Goal: Information Seeking & Learning: Find contact information

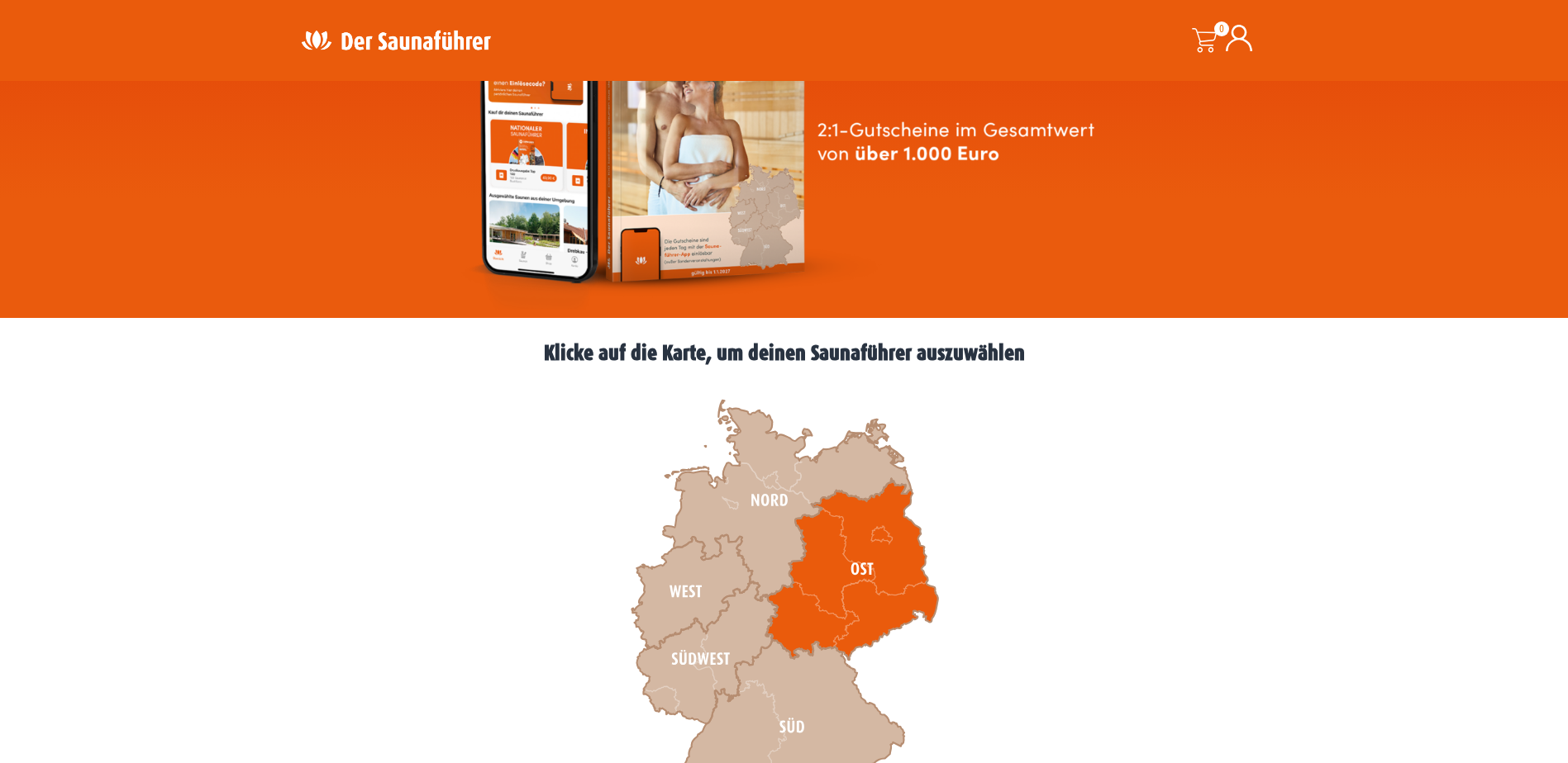
scroll to position [248, 0]
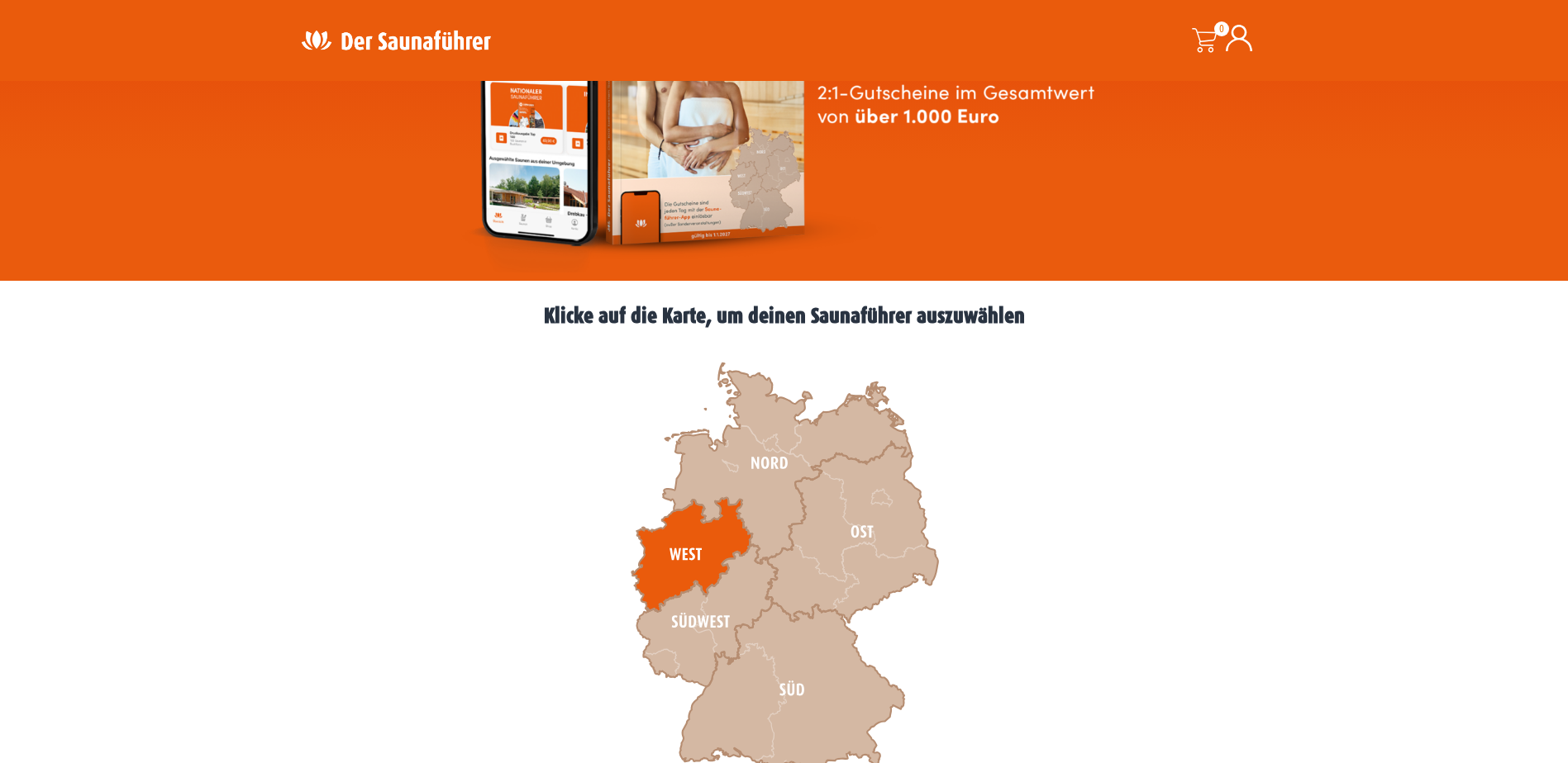
click at [680, 543] on icon at bounding box center [691, 555] width 120 height 114
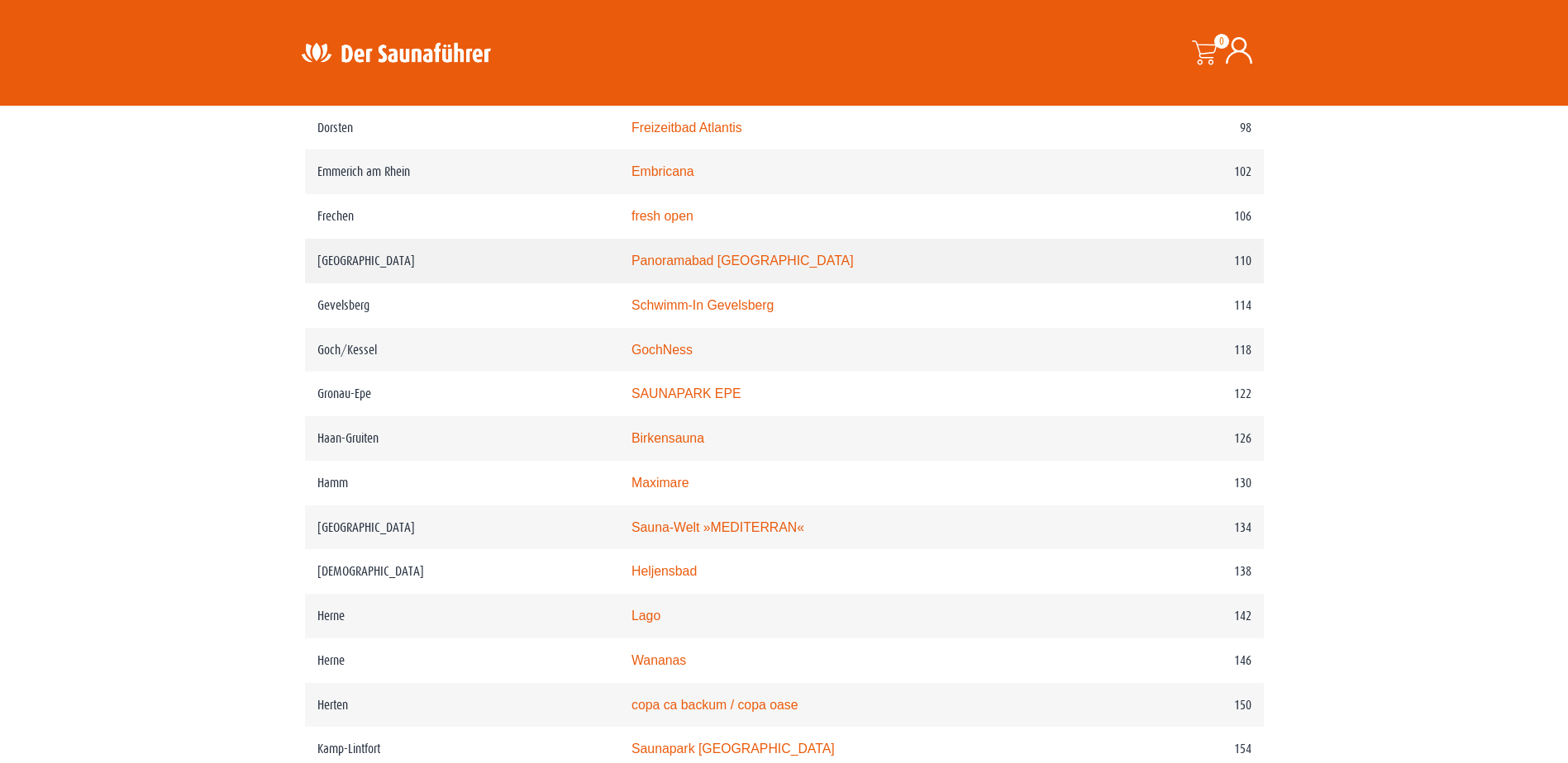
scroll to position [1735, 0]
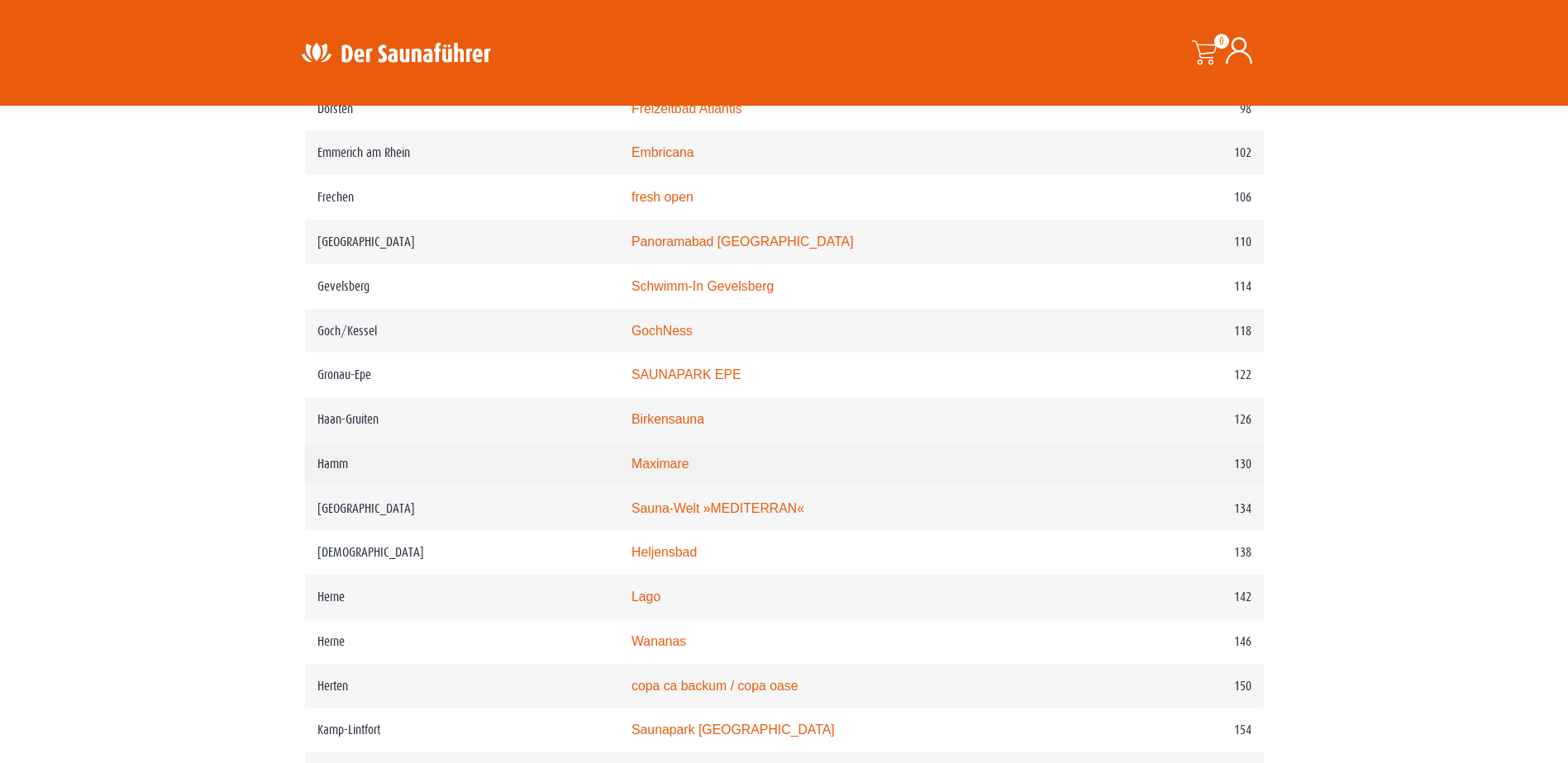
click at [688, 471] on link "Maximare" at bounding box center [659, 464] width 57 height 14
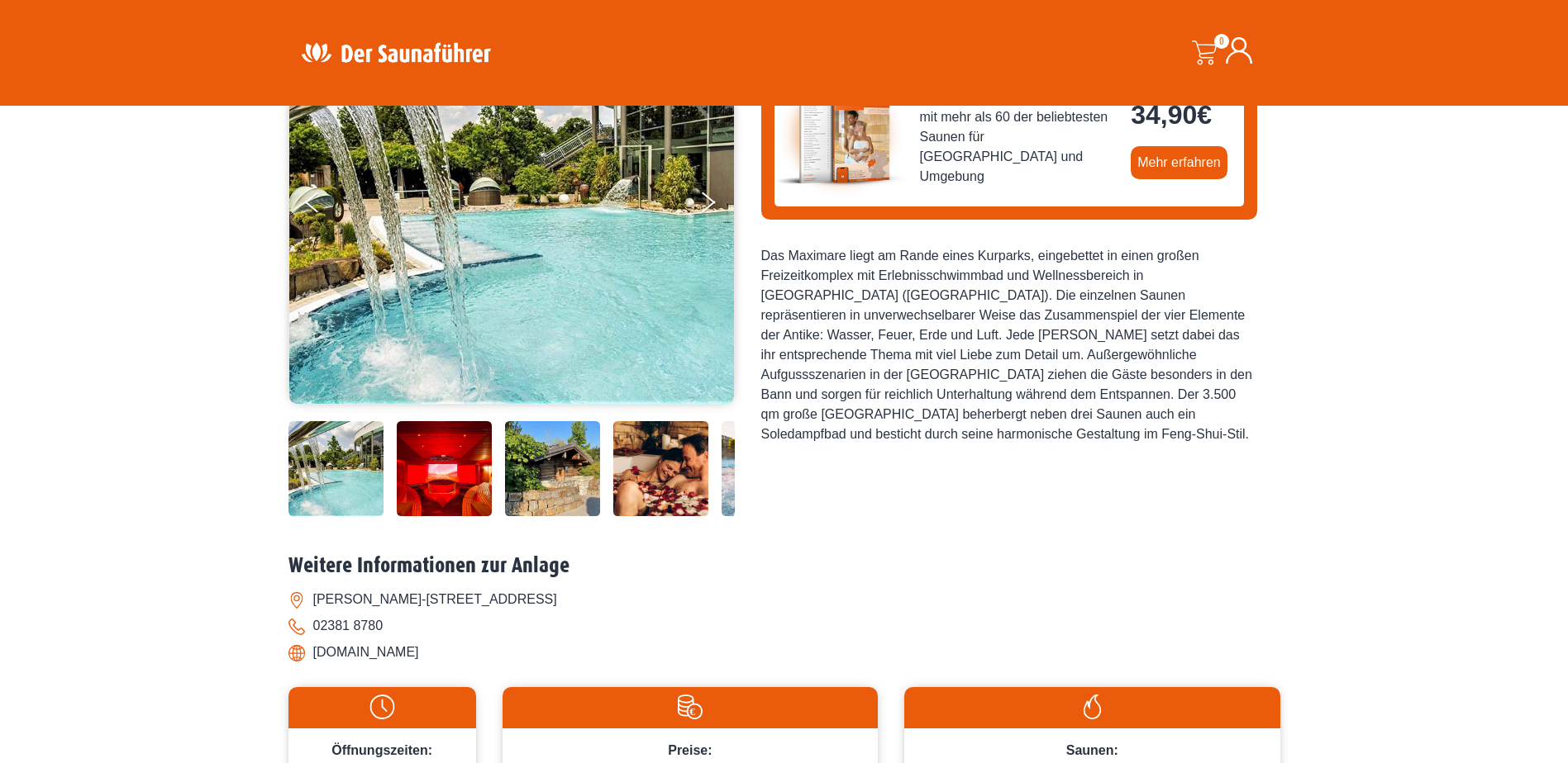
scroll to position [248, 0]
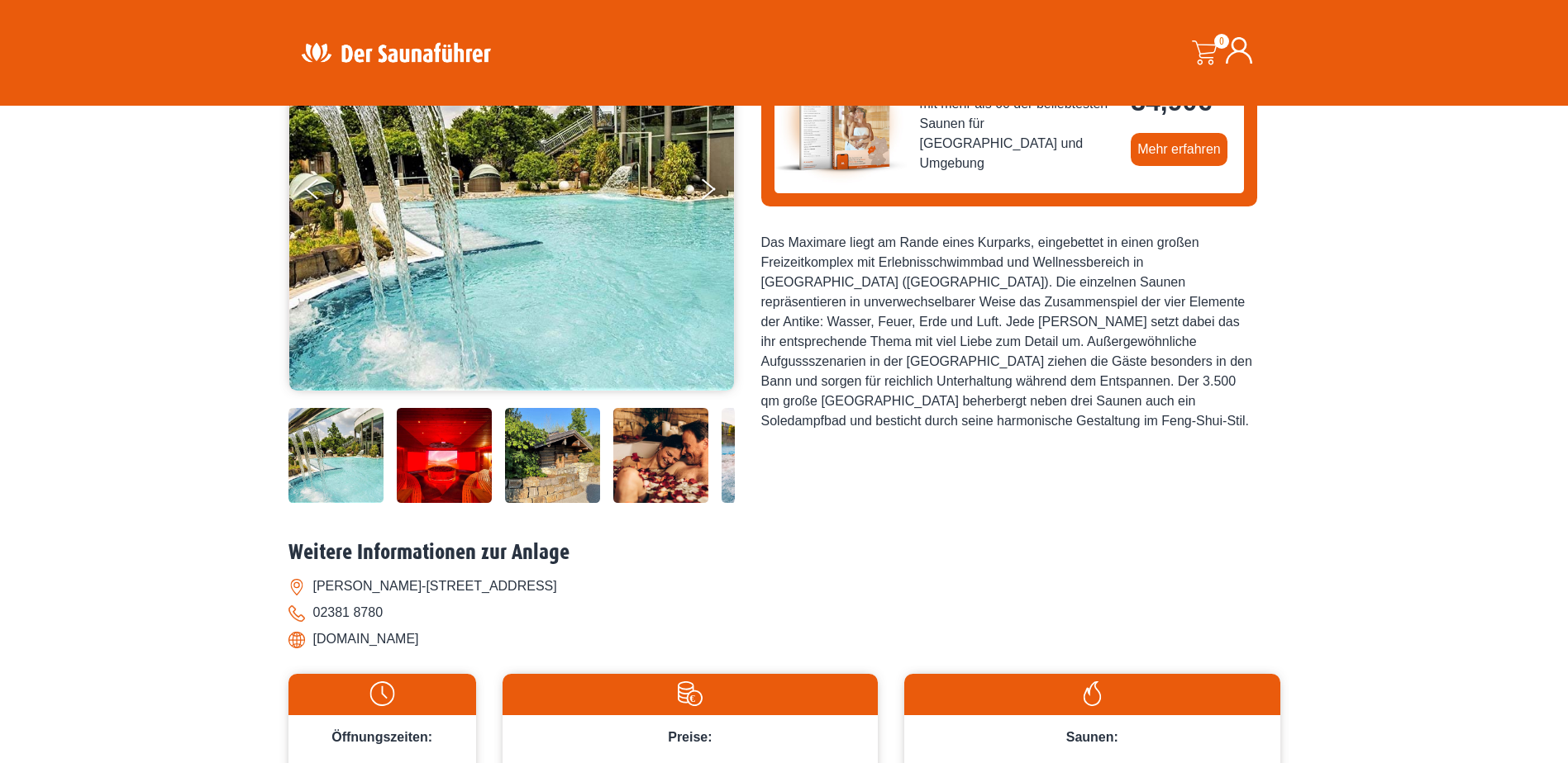
click at [356, 467] on img at bounding box center [336, 455] width 95 height 95
click at [432, 471] on img at bounding box center [444, 455] width 95 height 95
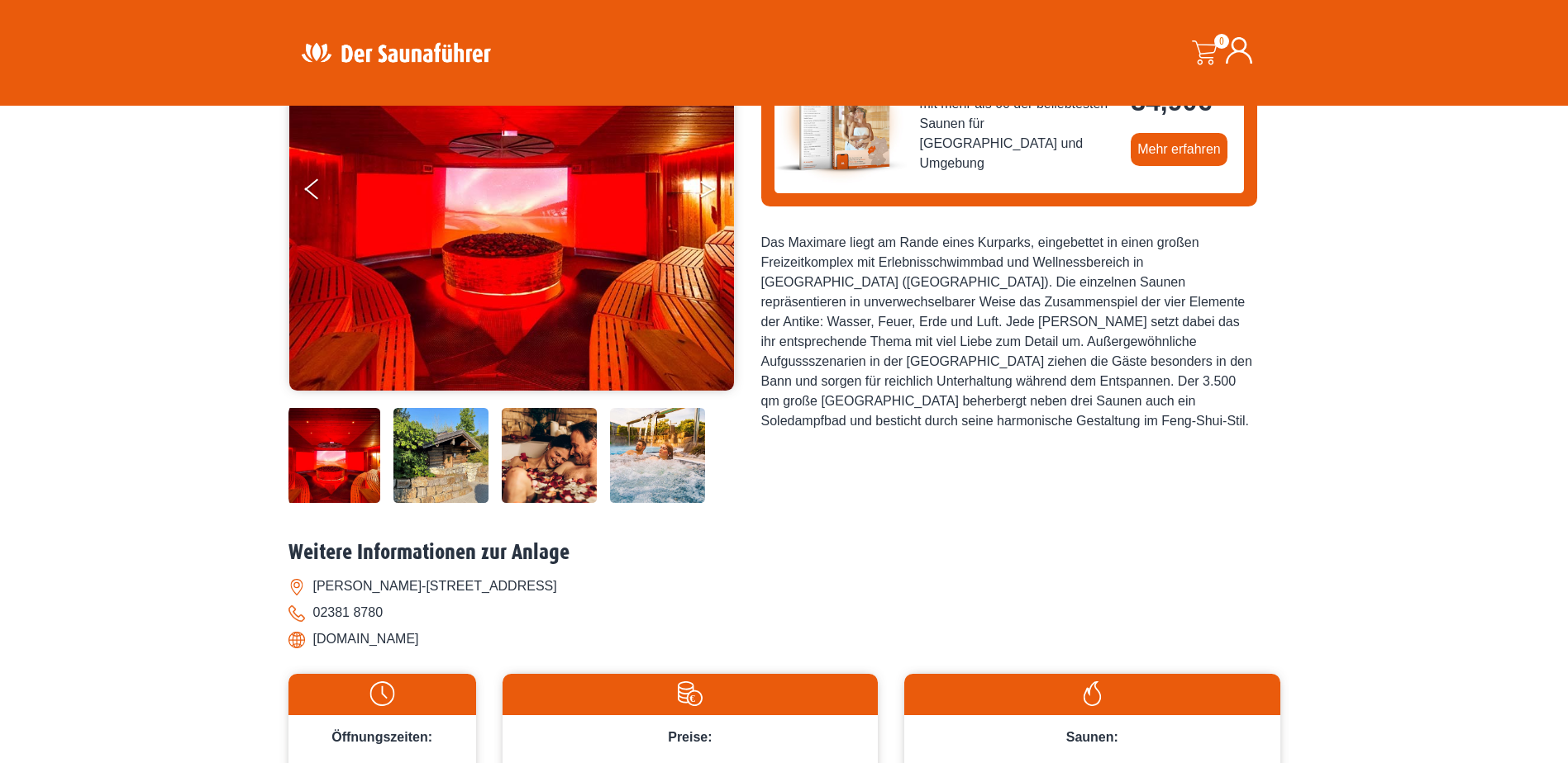
click at [713, 196] on button "Next" at bounding box center [719, 192] width 41 height 41
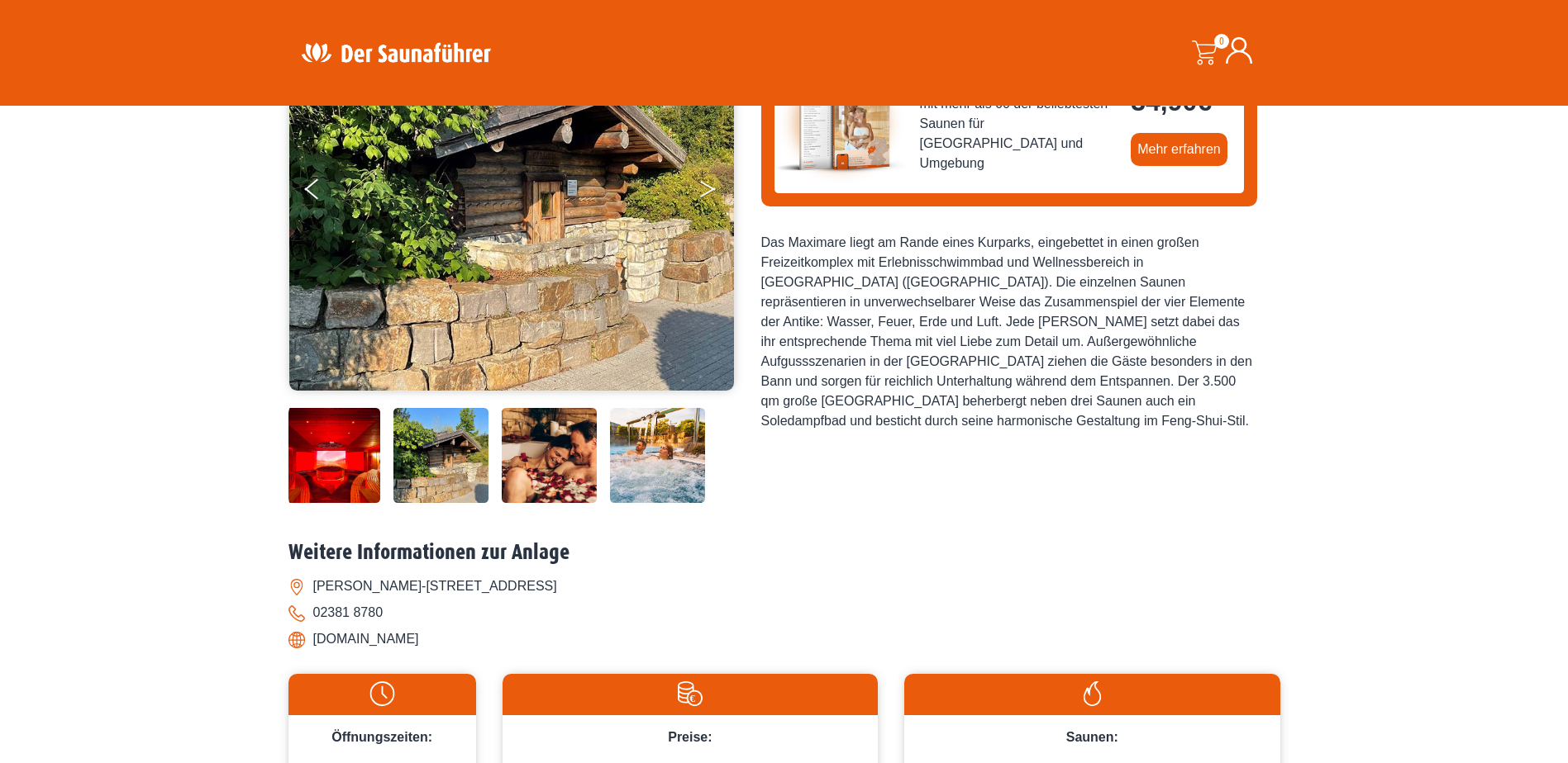
click at [713, 196] on button "Next" at bounding box center [719, 192] width 41 height 41
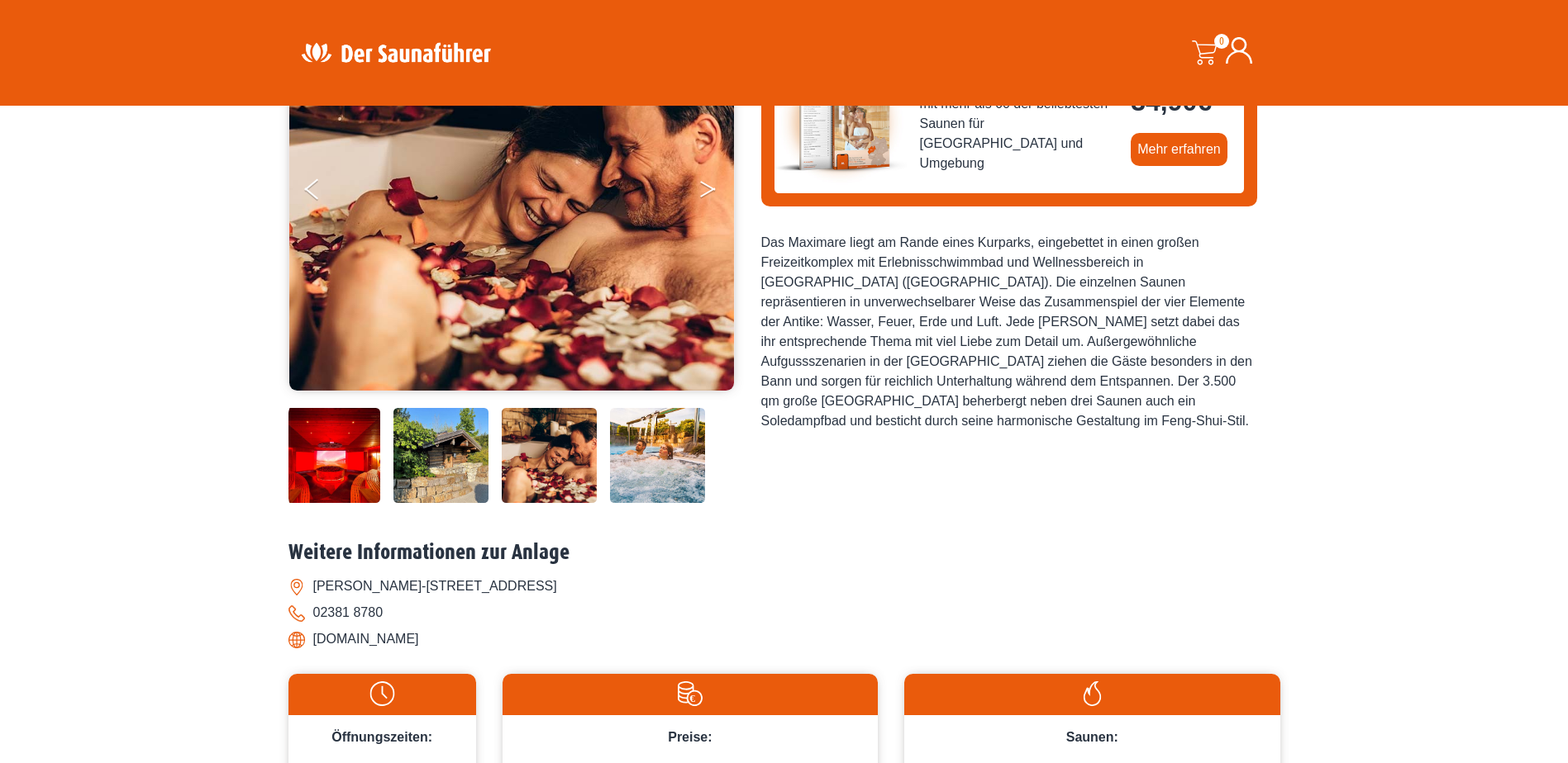
click at [713, 196] on button "Next" at bounding box center [719, 192] width 41 height 41
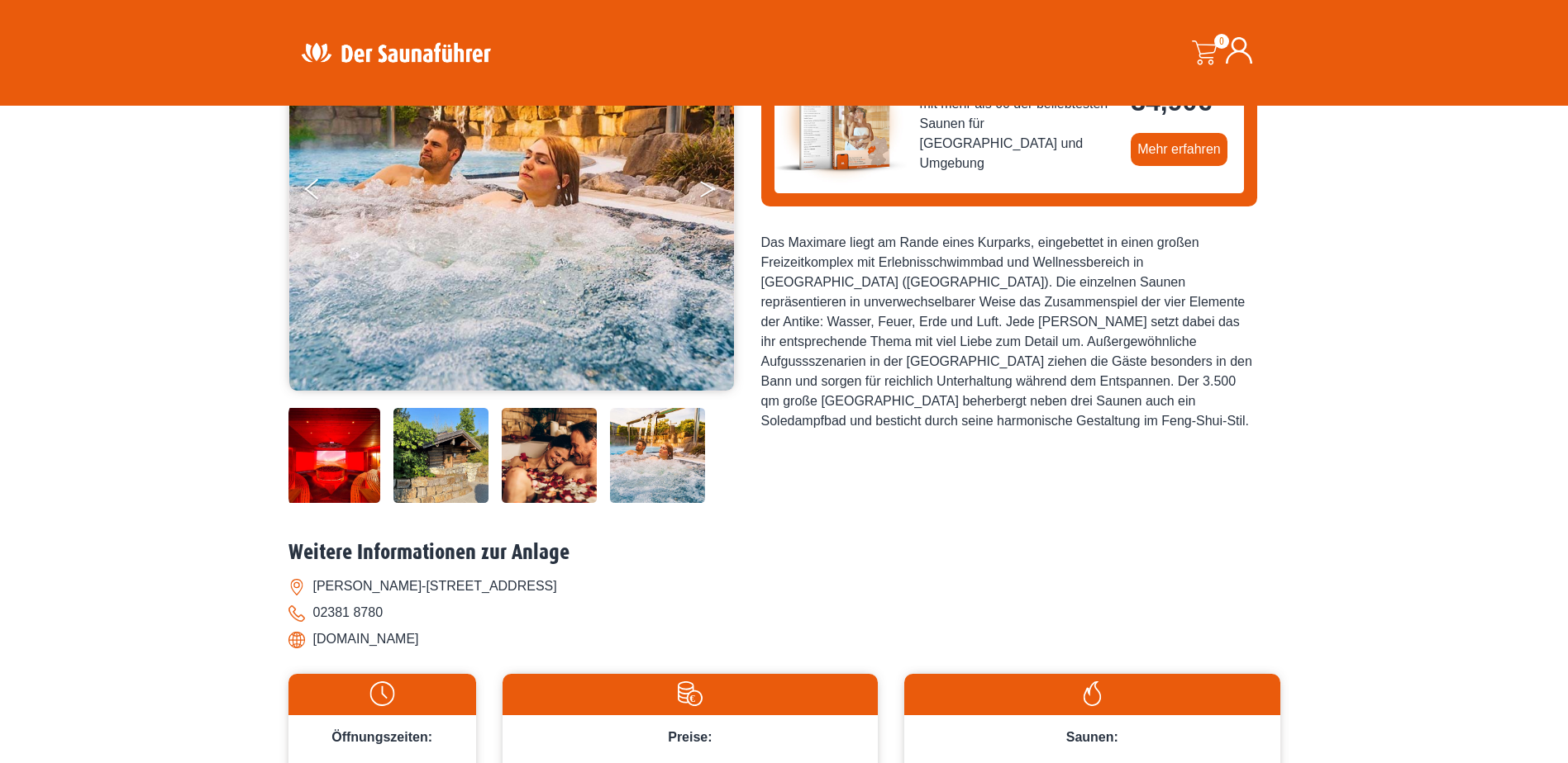
click at [713, 196] on button "Next" at bounding box center [719, 192] width 41 height 41
click at [711, 186] on button "Next" at bounding box center [719, 192] width 41 height 41
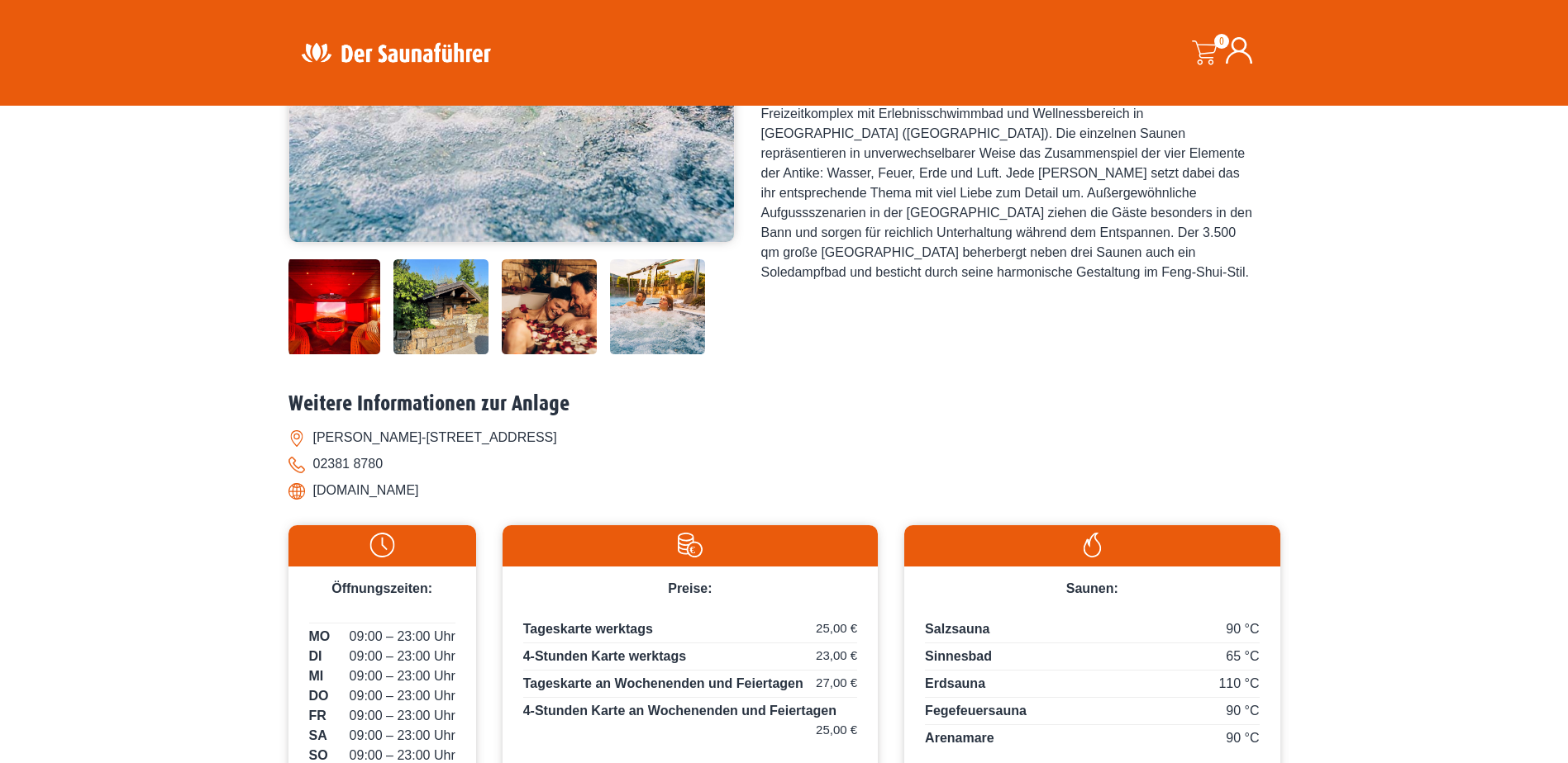
scroll to position [578, 0]
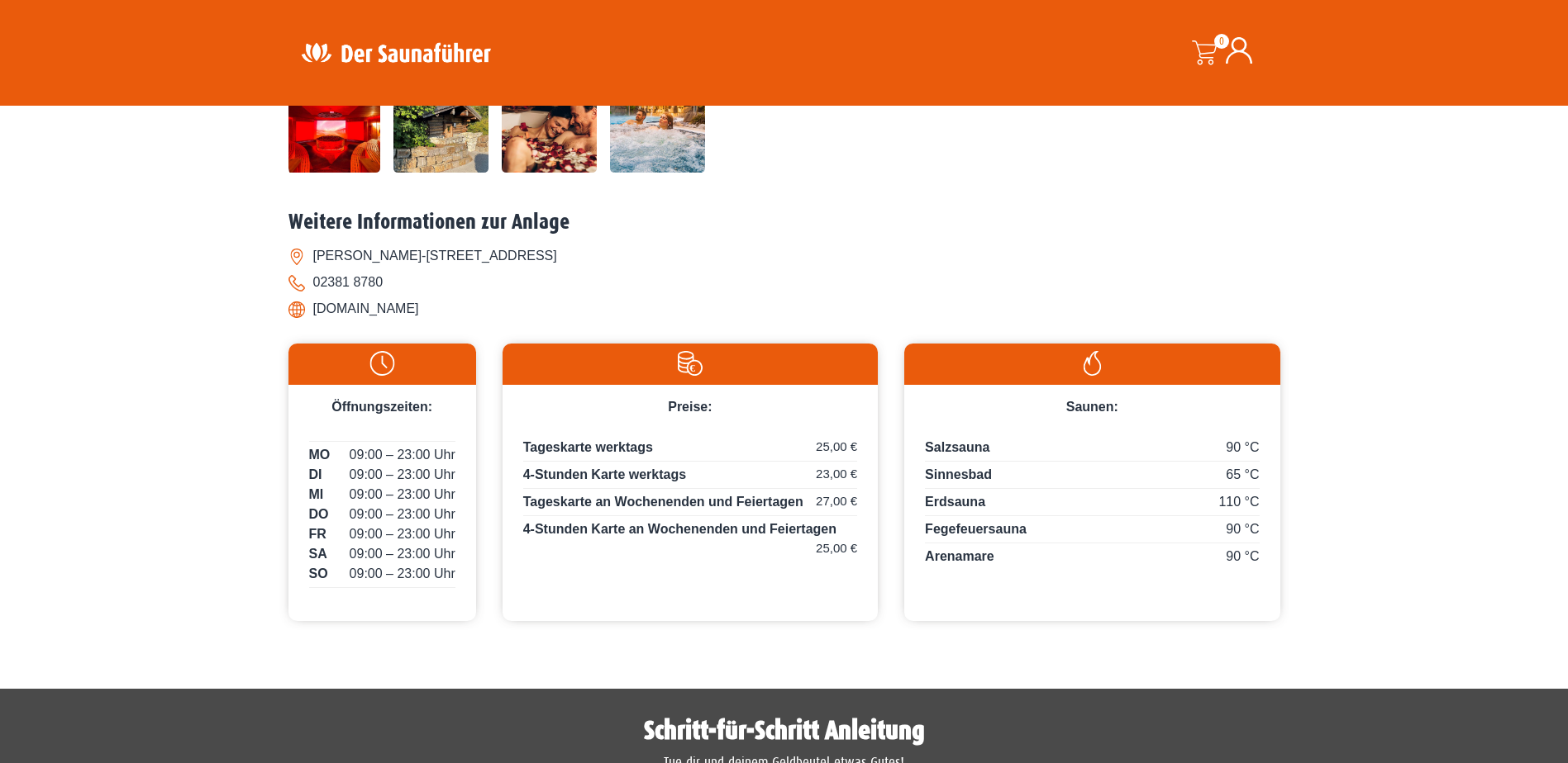
drag, startPoint x: 314, startPoint y: 310, endPoint x: 434, endPoint y: 318, distance: 120.3
click at [434, 318] on li "www.maximare.com" at bounding box center [784, 308] width 991 height 26
copy li "www.maximare.com"
